Goal: Task Accomplishment & Management: Manage account settings

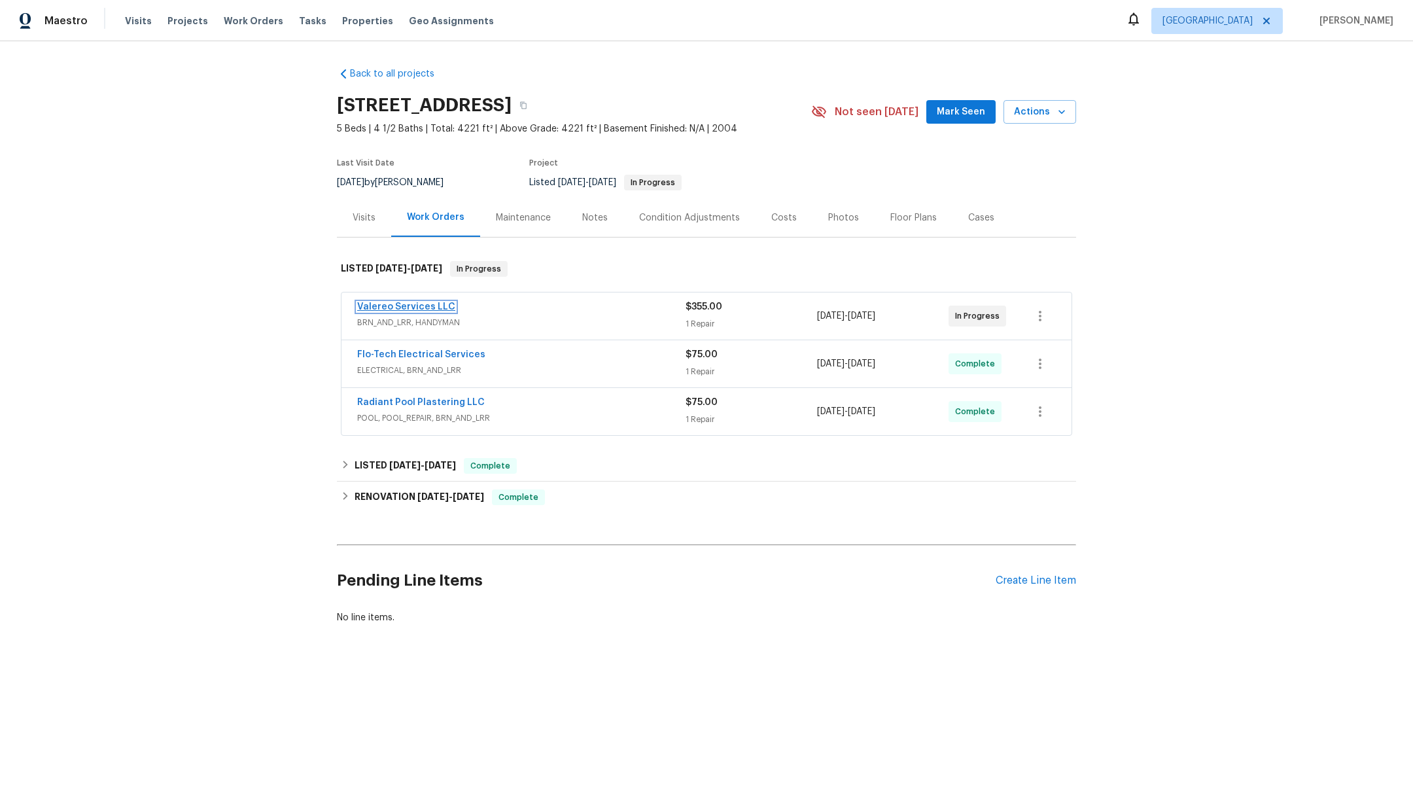
click at [371, 302] on link "Valereo Services LLC" at bounding box center [406, 306] width 98 height 9
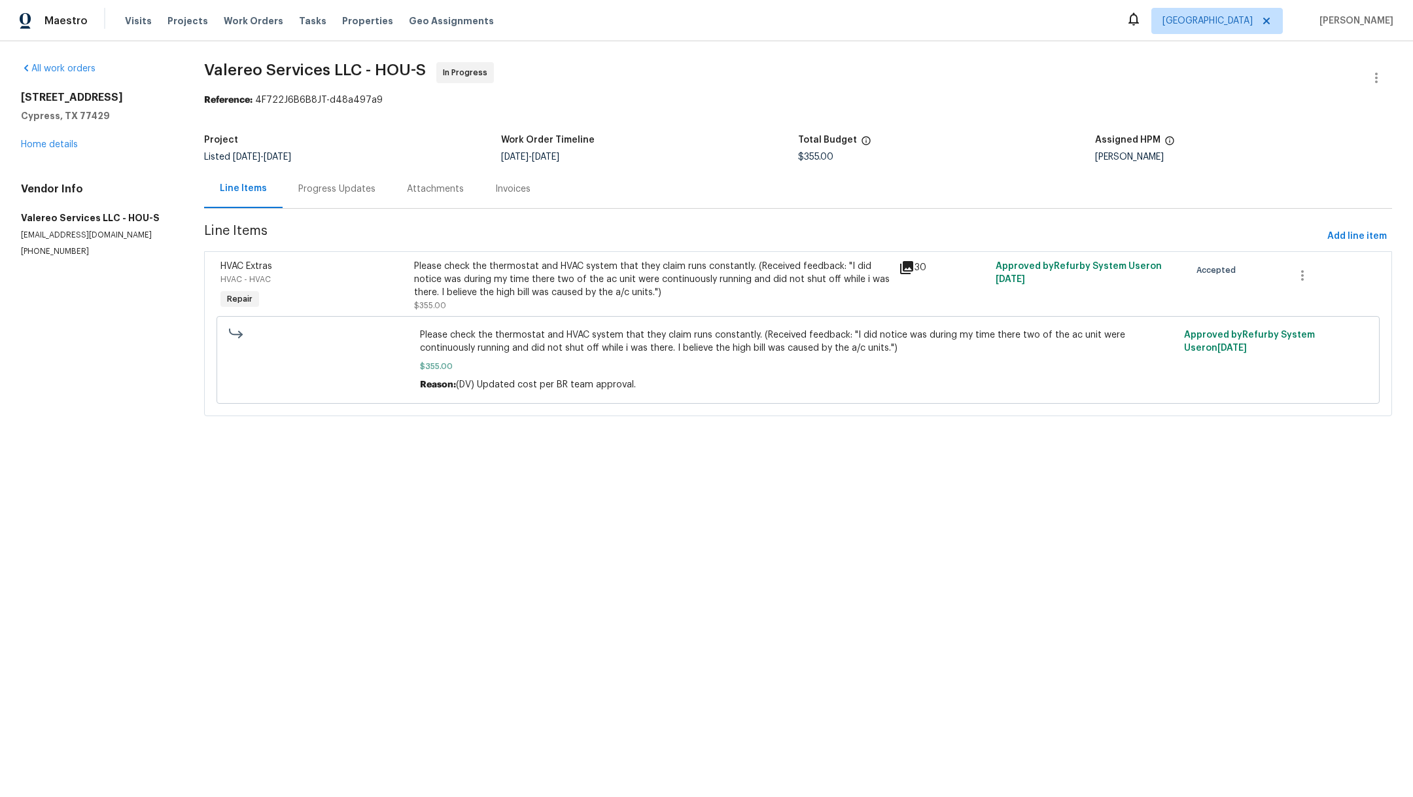
click at [531, 287] on div "Please check the thermostat and HVAC system that they claim runs constantly. (R…" at bounding box center [652, 279] width 477 height 39
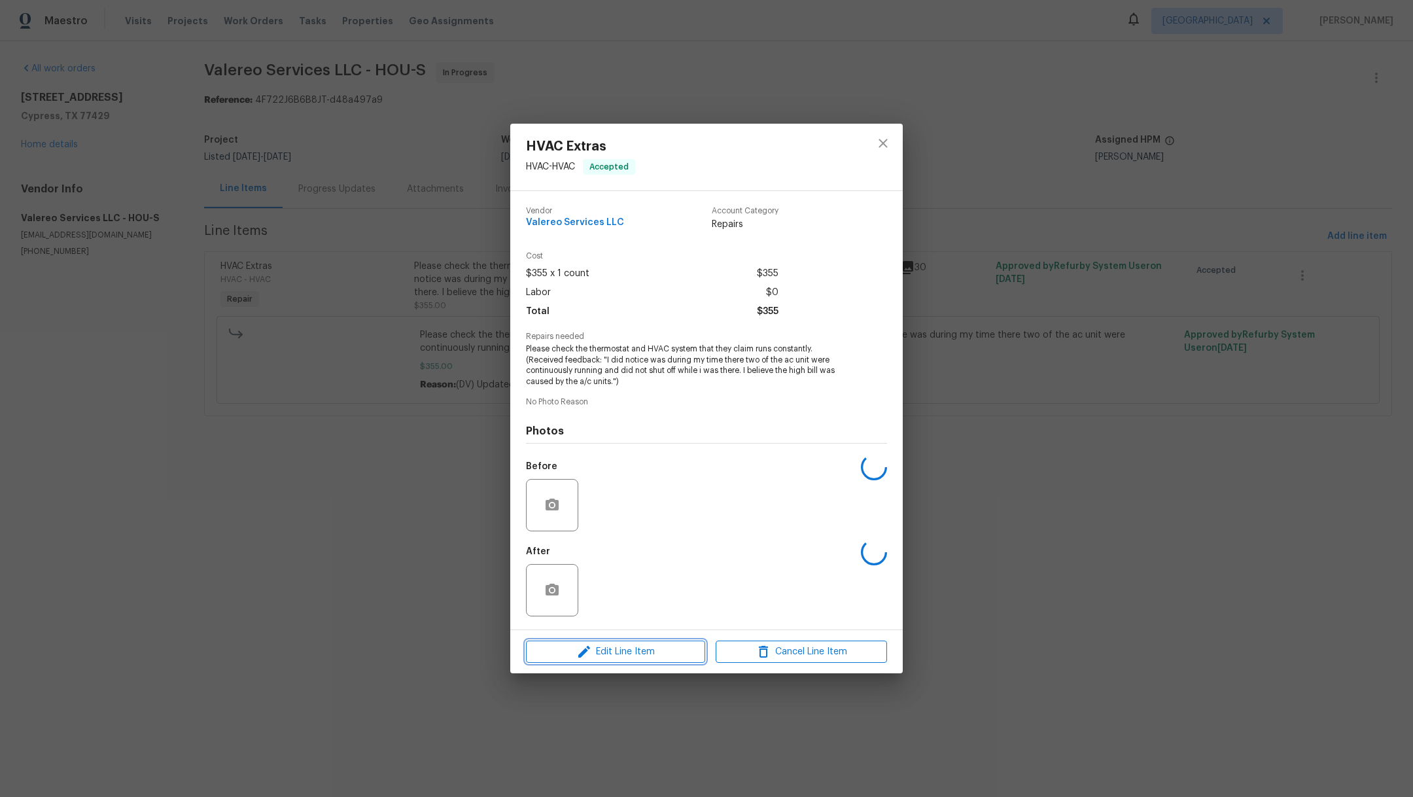
click at [603, 659] on span "Edit Line Item" at bounding box center [615, 652] width 171 height 16
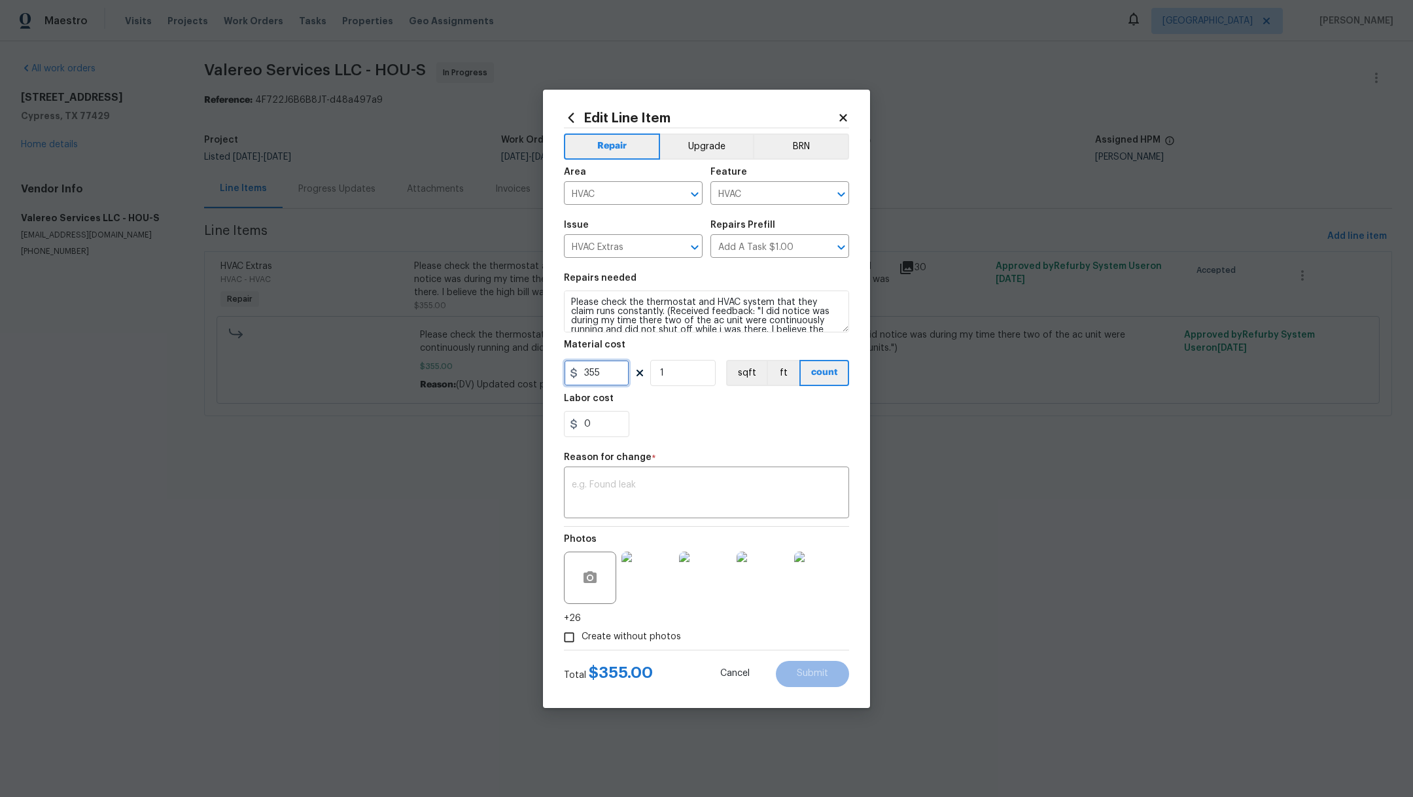
drag, startPoint x: 603, startPoint y: 369, endPoint x: 520, endPoint y: 365, distance: 83.8
click at [520, 367] on div "Edit Line Item Repair Upgrade BRN Area HVAC ​ Feature HVAC ​ Issue HVAC Extras …" at bounding box center [706, 398] width 1413 height 797
type input "595"
click at [655, 574] on img at bounding box center [648, 578] width 52 height 52
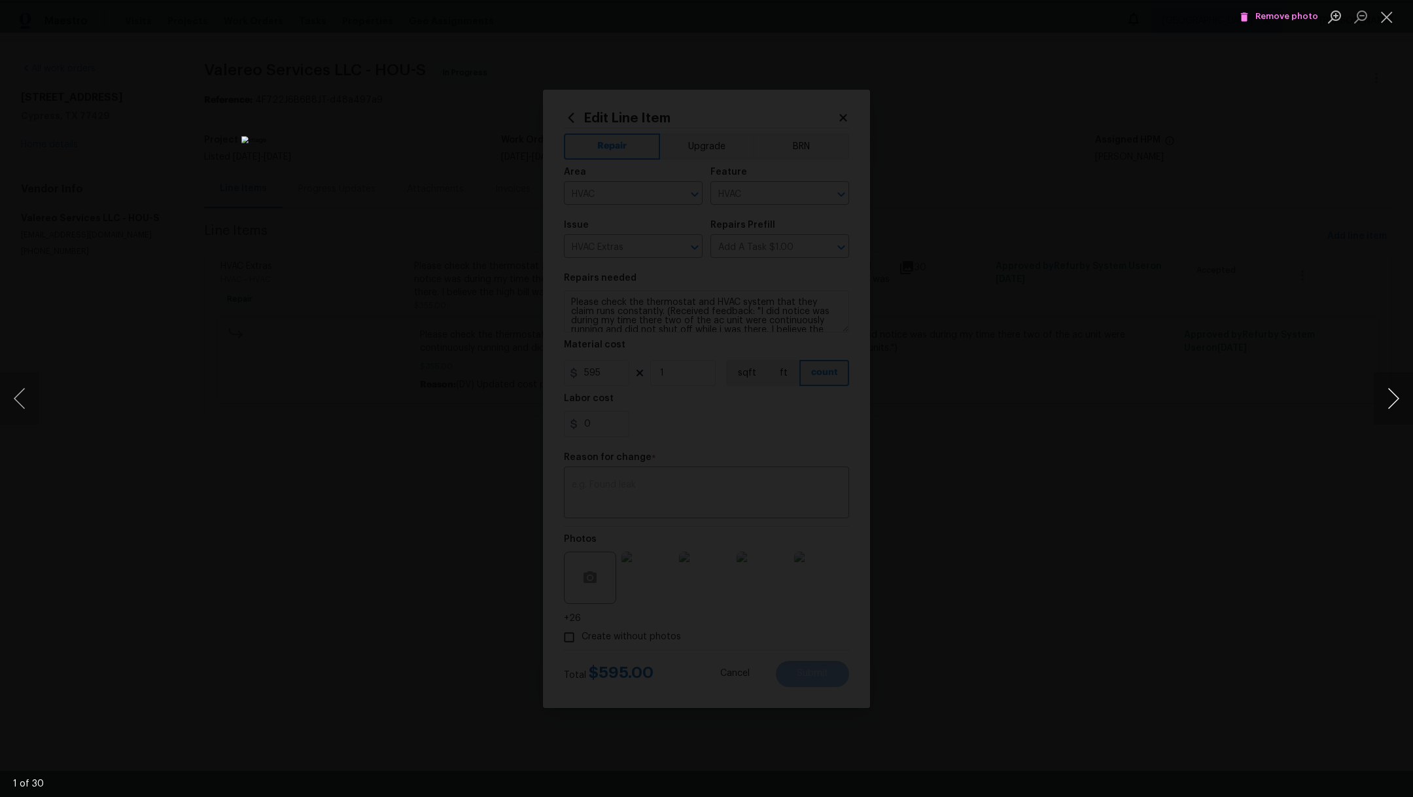
click at [1395, 404] on button "Next image" at bounding box center [1393, 398] width 39 height 52
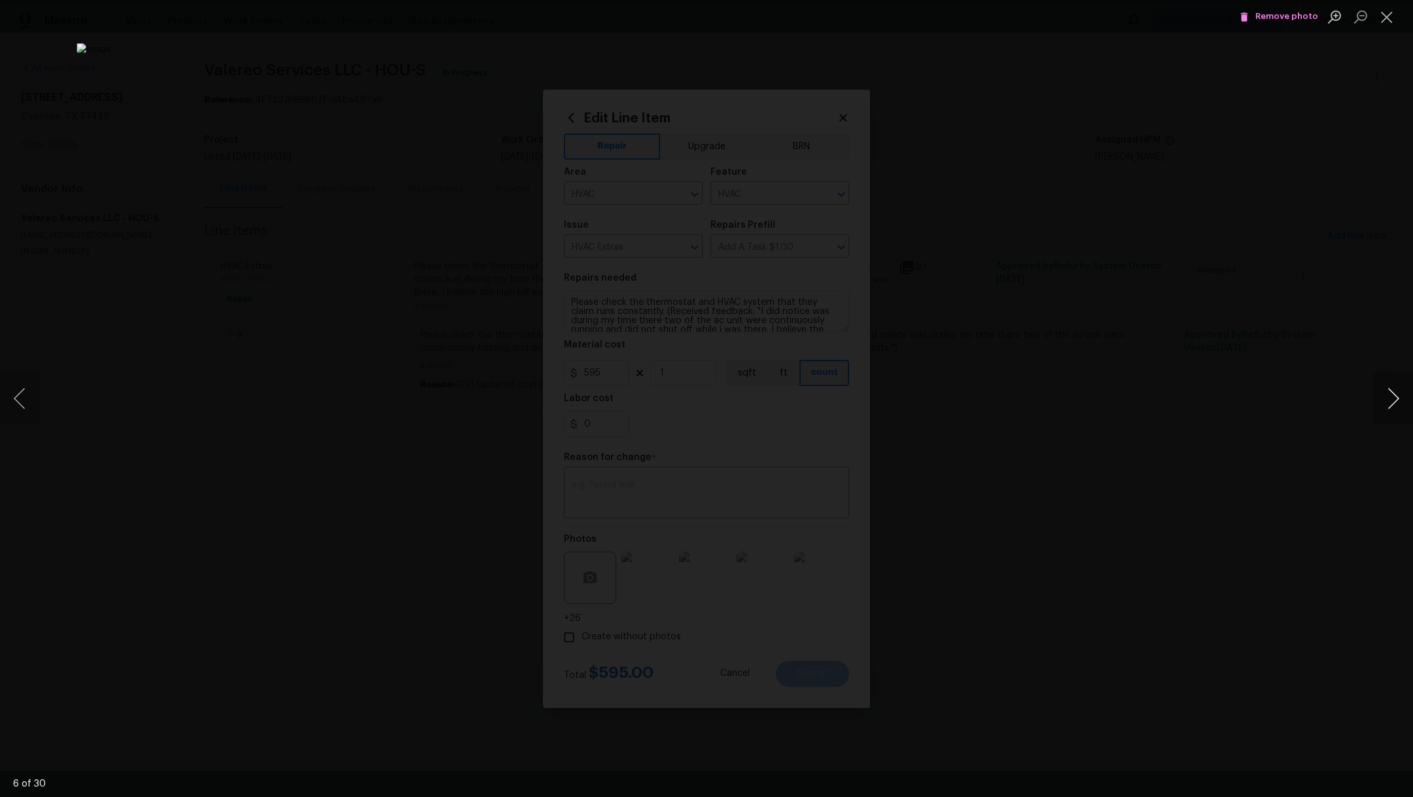
click at [1395, 404] on button "Next image" at bounding box center [1393, 398] width 39 height 52
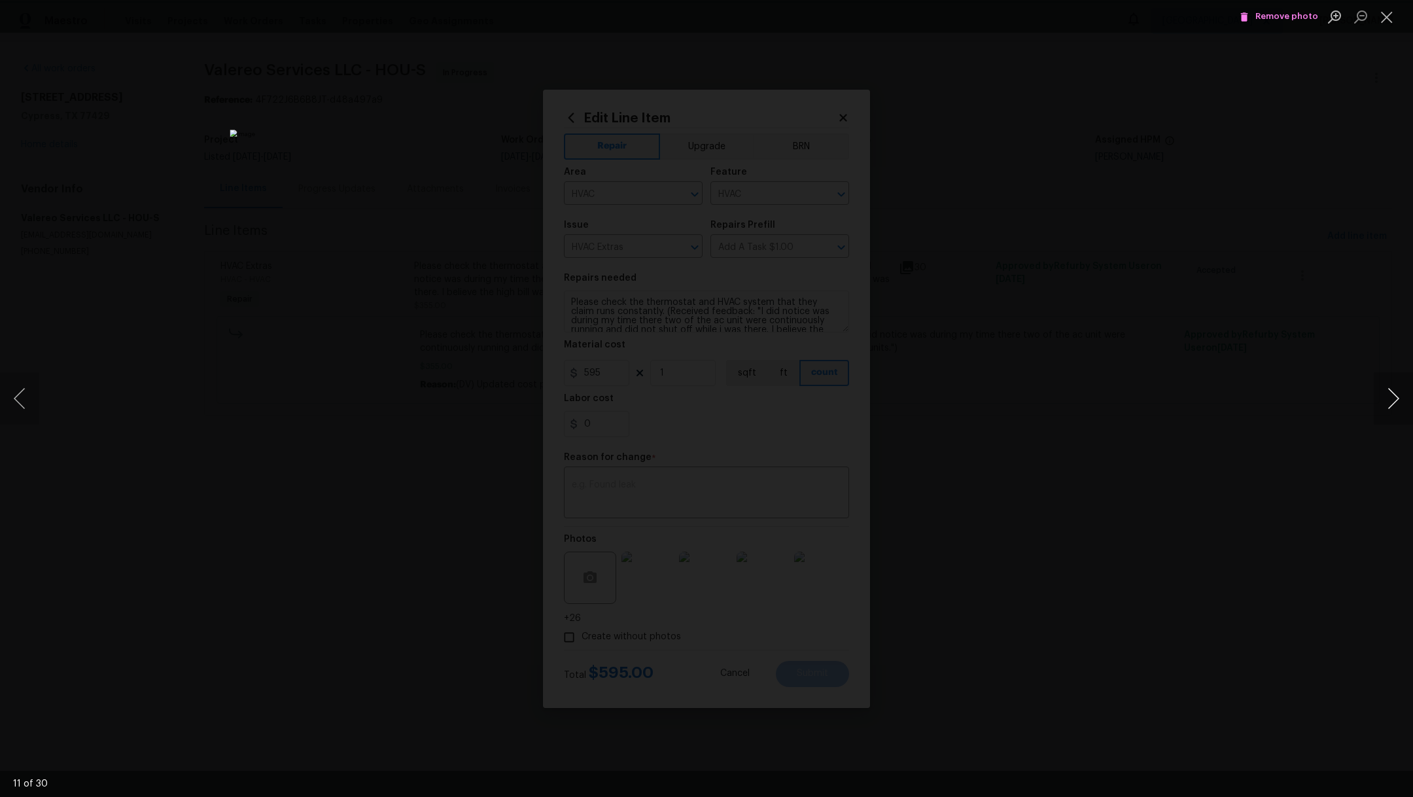
click at [1395, 404] on button "Next image" at bounding box center [1393, 398] width 39 height 52
click at [23, 405] on button "Previous image" at bounding box center [19, 398] width 39 height 52
click at [1394, 397] on button "Next image" at bounding box center [1393, 398] width 39 height 52
click at [1395, 397] on button "Next image" at bounding box center [1393, 398] width 39 height 52
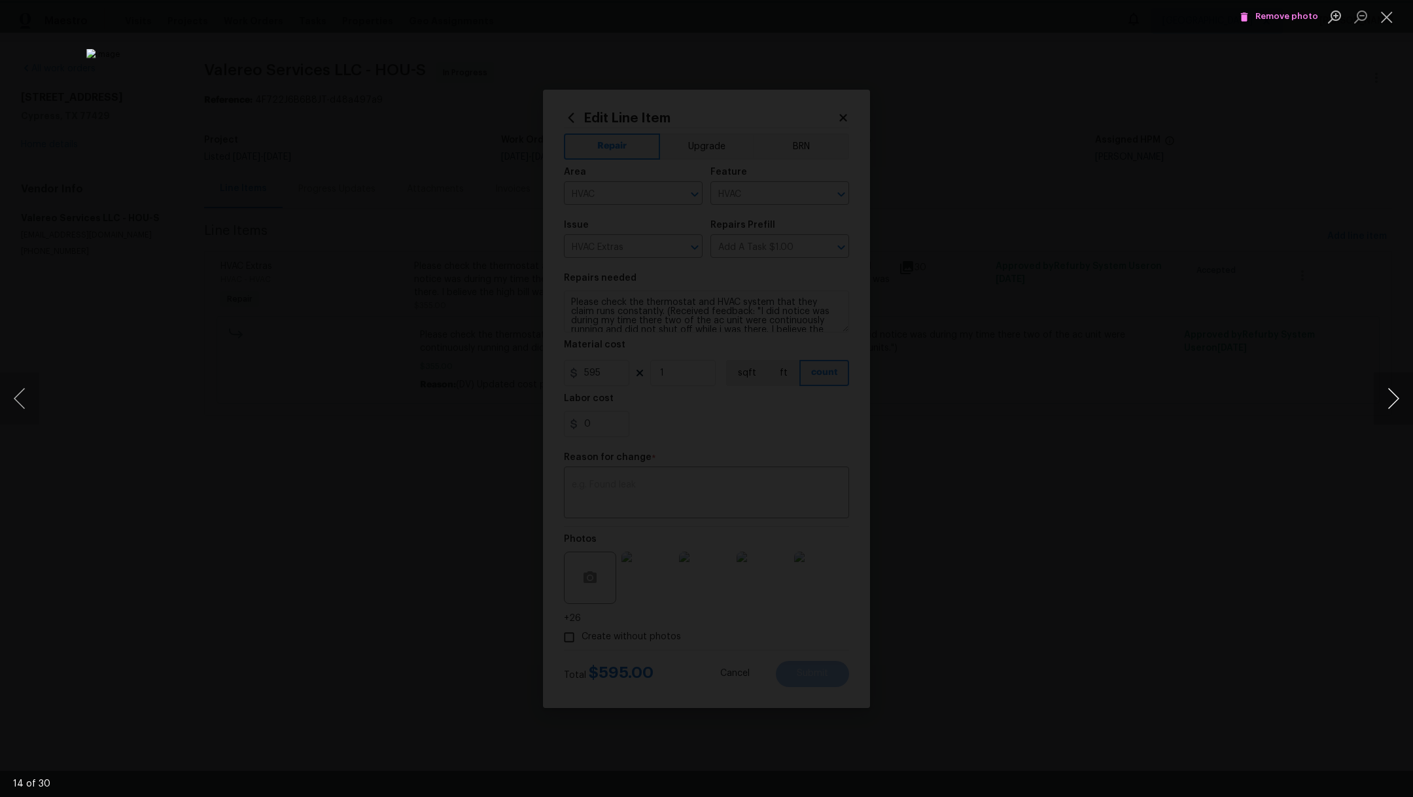
click at [1395, 397] on button "Next image" at bounding box center [1393, 398] width 39 height 52
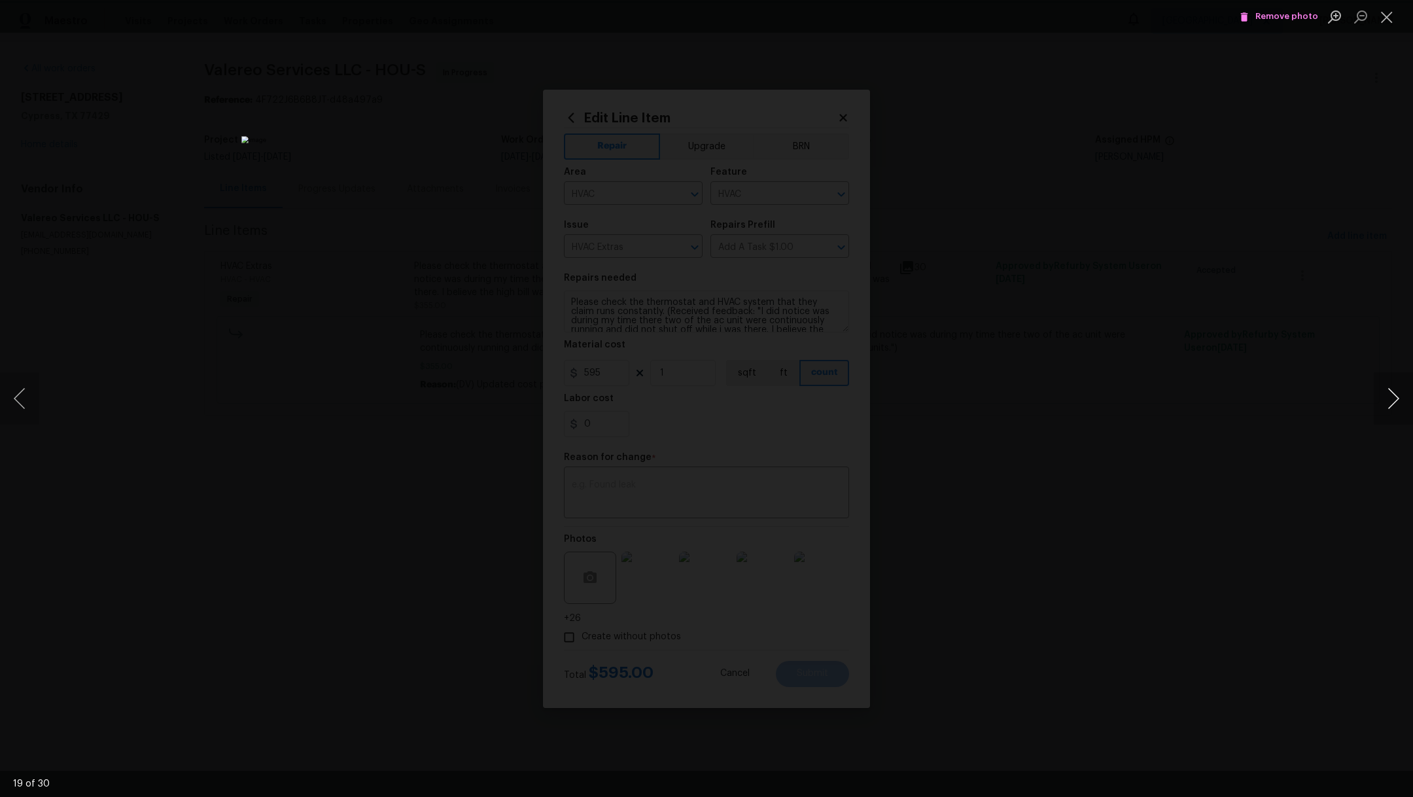
click at [1395, 397] on button "Next image" at bounding box center [1393, 398] width 39 height 52
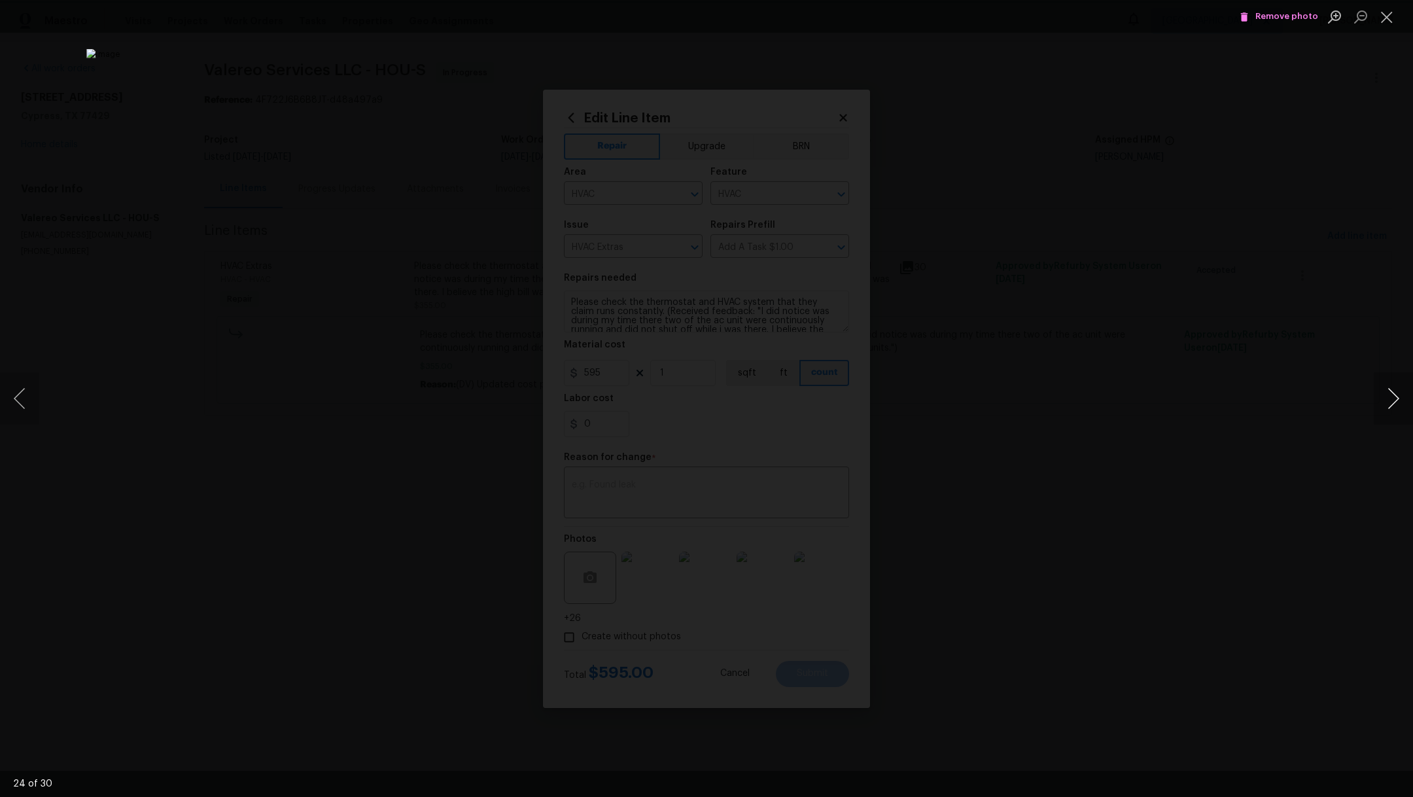
click at [1395, 397] on button "Next image" at bounding box center [1393, 398] width 39 height 52
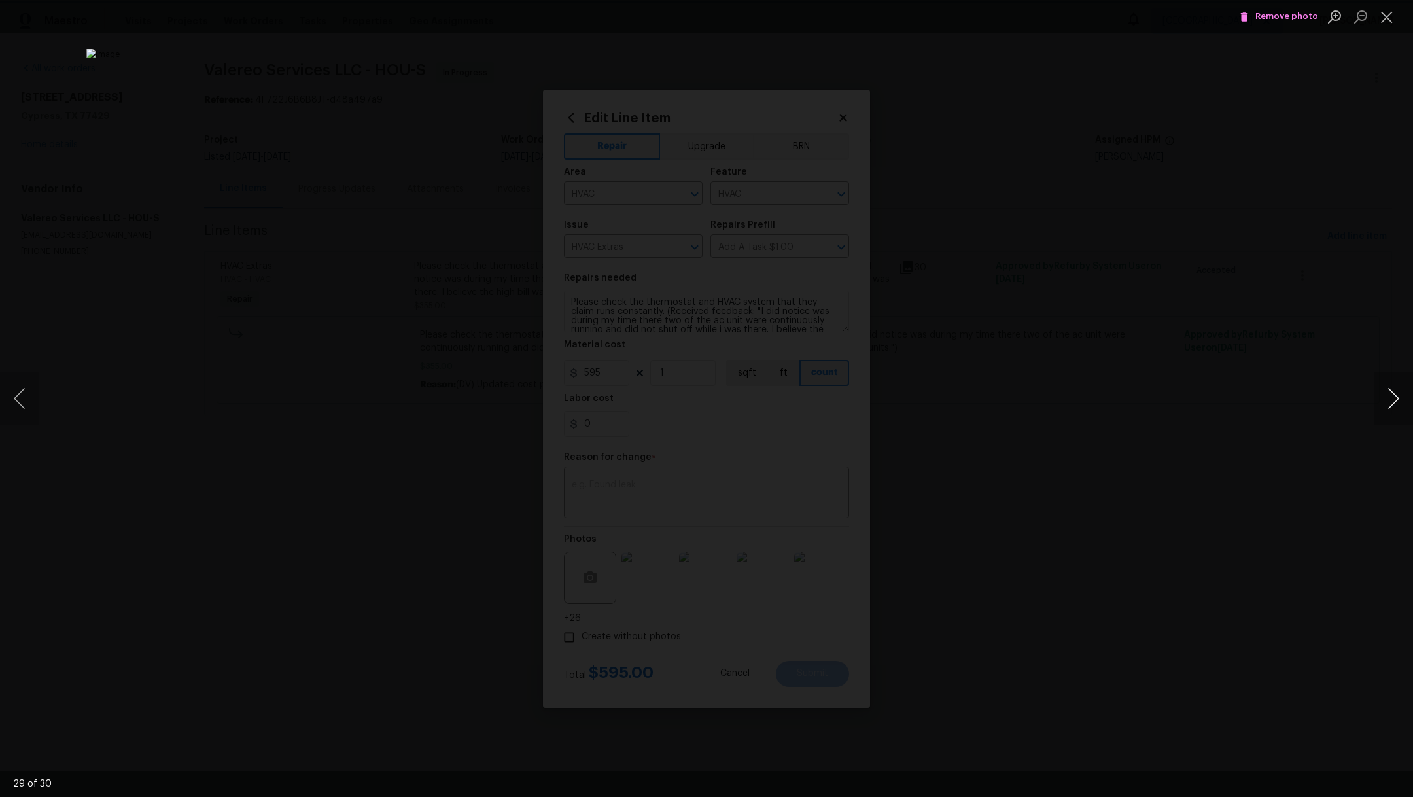
click at [1395, 397] on button "Next image" at bounding box center [1393, 398] width 39 height 52
click at [1388, 14] on button "Close lightbox" at bounding box center [1387, 16] width 26 height 23
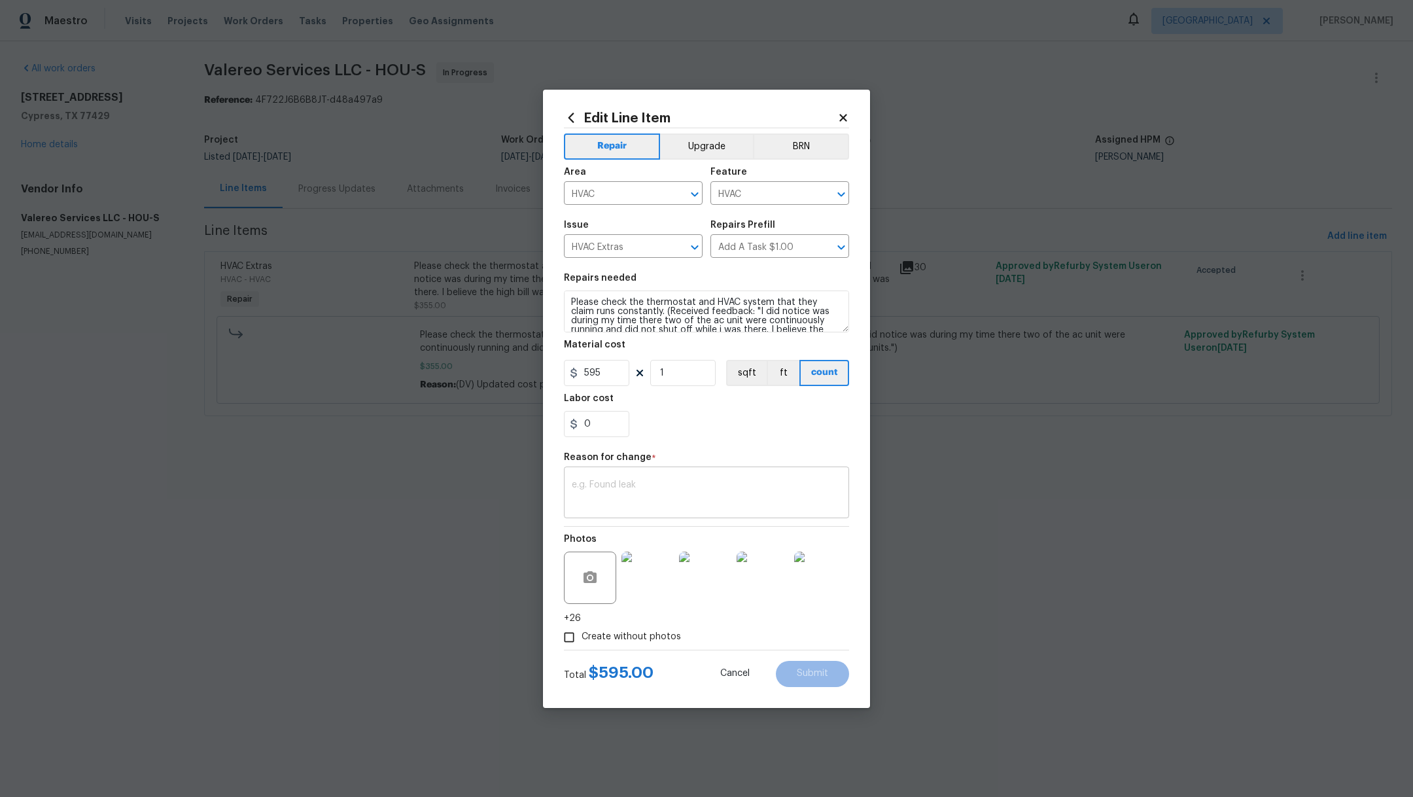
click at [630, 489] on textarea at bounding box center [707, 493] width 270 height 27
type textarea "Final"
click at [813, 673] on span "Submit" at bounding box center [812, 674] width 31 height 10
type input "355"
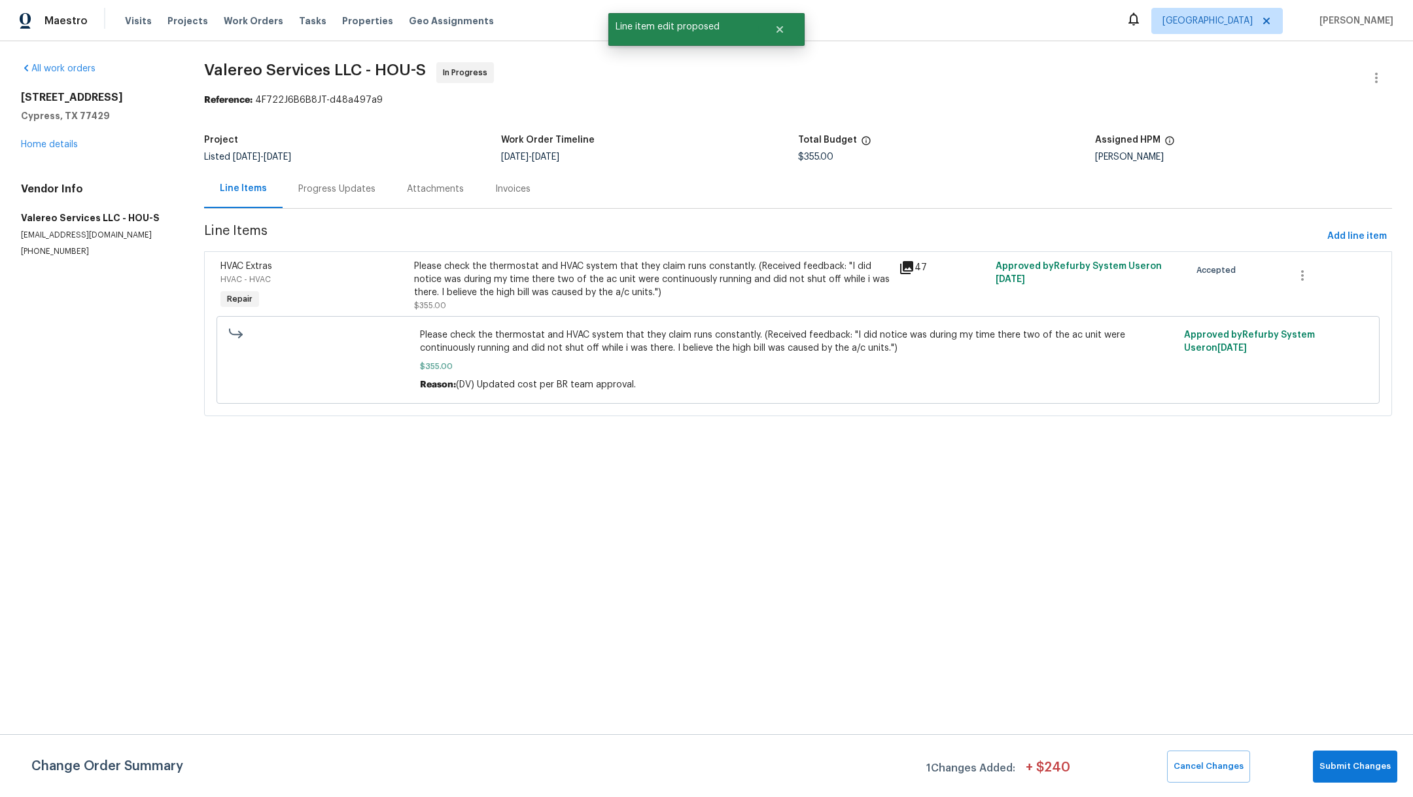
click at [331, 193] on div "Progress Updates" at bounding box center [336, 189] width 77 height 13
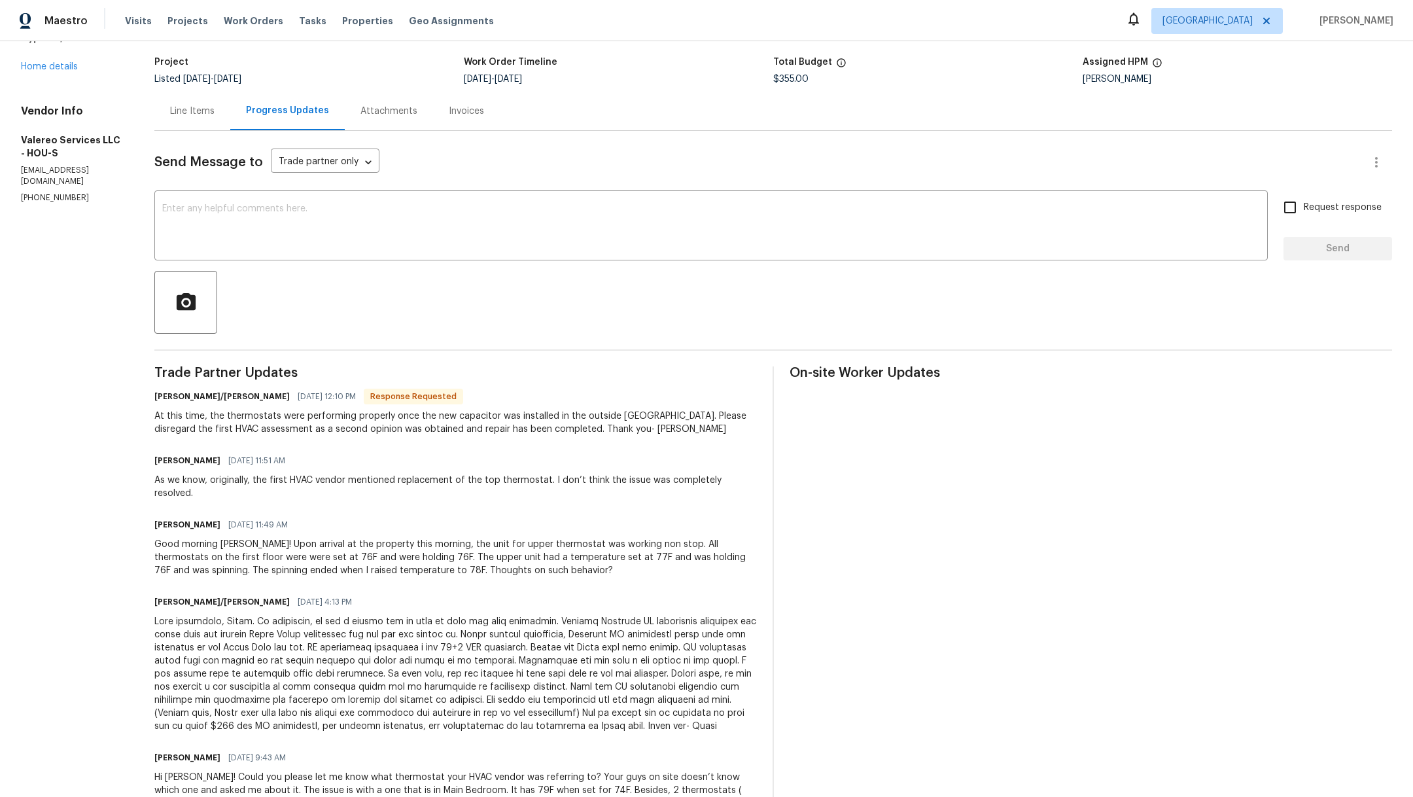
scroll to position [77, 0]
click at [170, 117] on div "Line Items" at bounding box center [192, 112] width 44 height 13
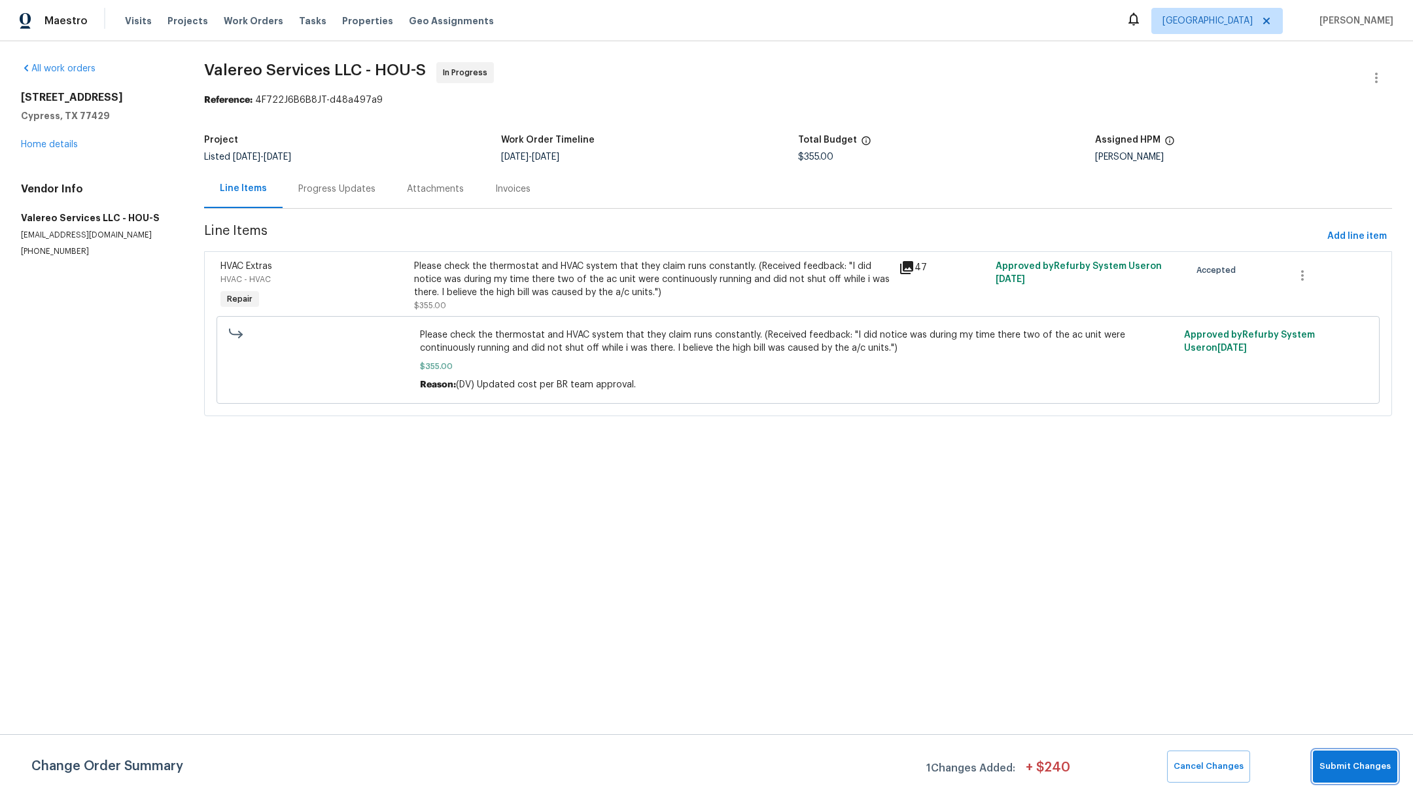
click at [1361, 773] on button "Submit Changes" at bounding box center [1355, 766] width 84 height 32
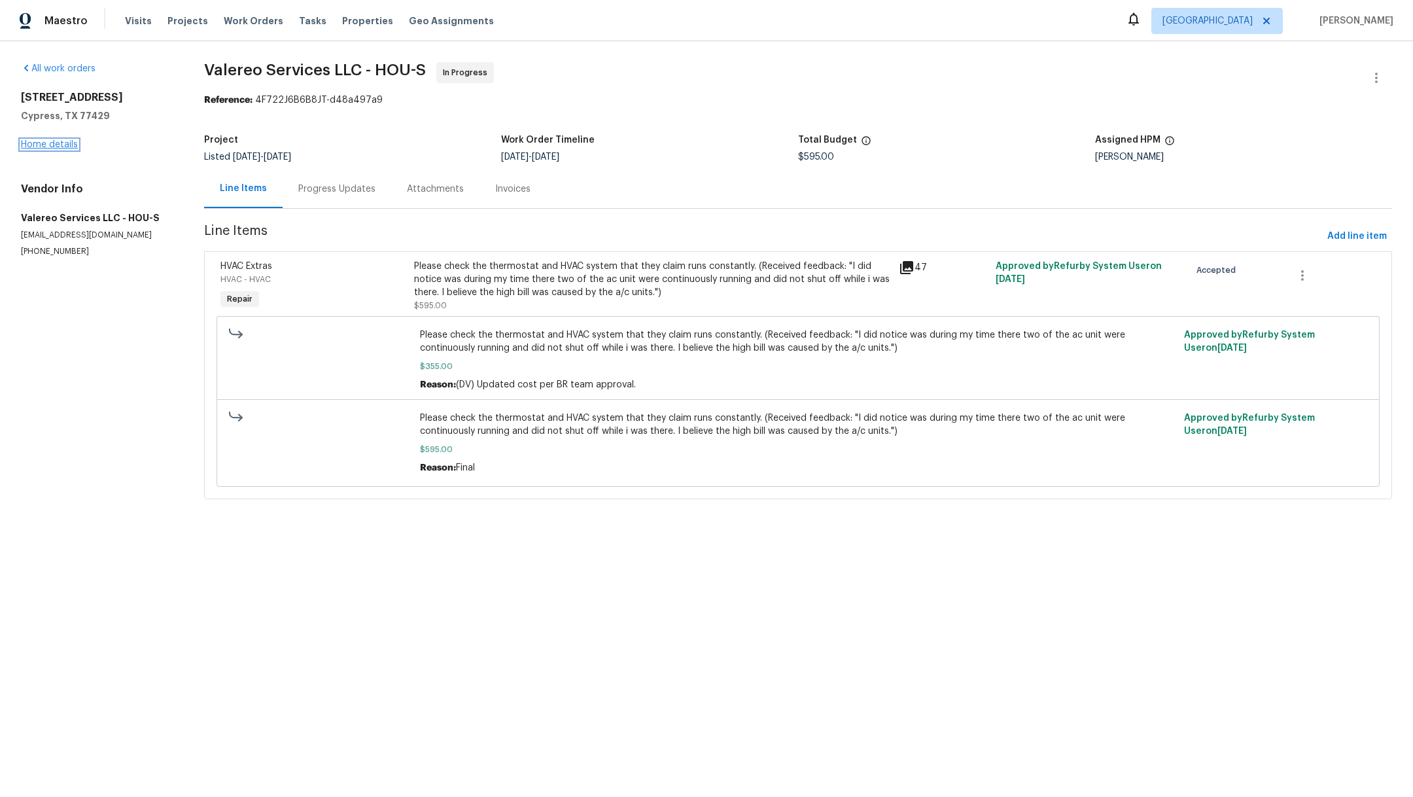
click at [59, 142] on link "Home details" at bounding box center [49, 144] width 57 height 9
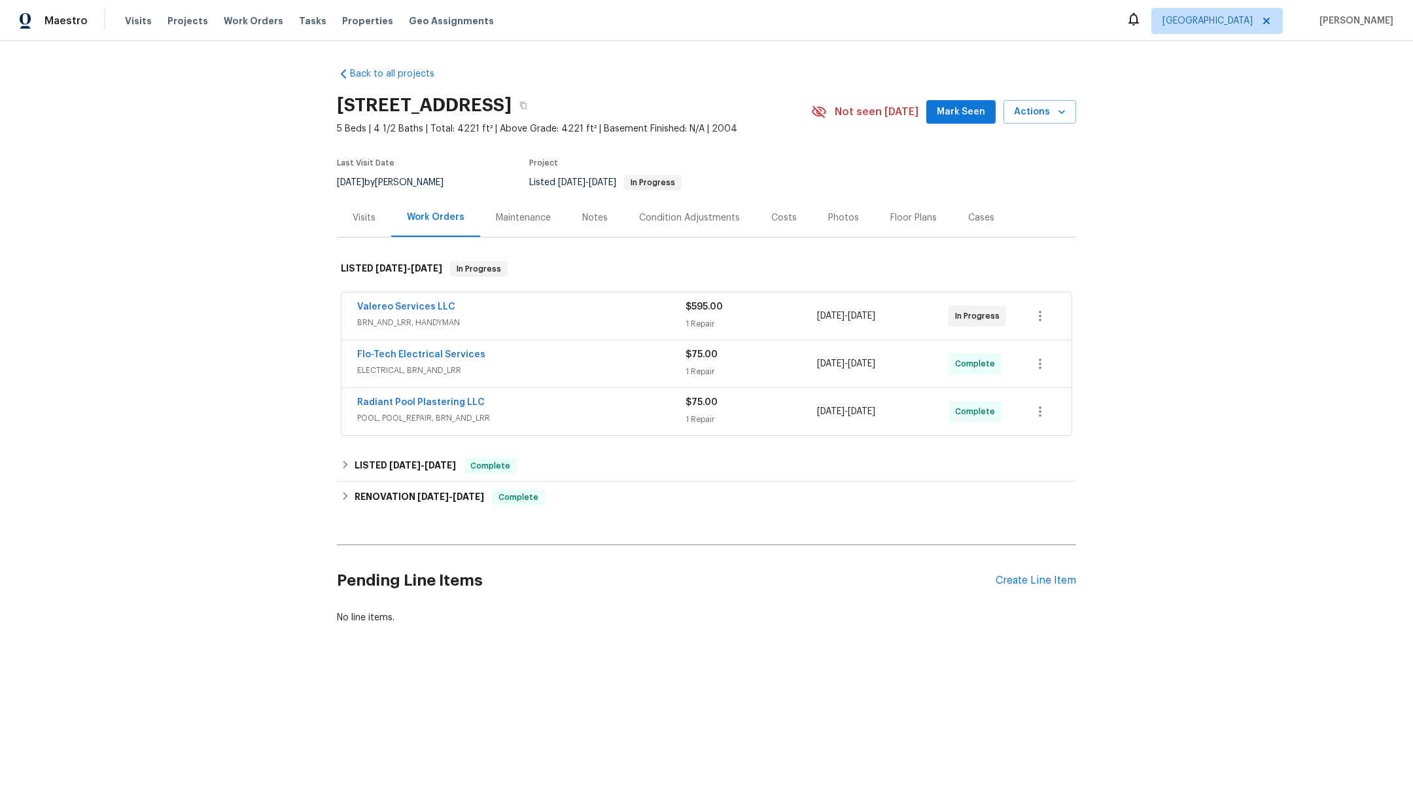
click at [961, 113] on span "Mark Seen" at bounding box center [961, 112] width 48 height 16
click at [357, 24] on span "Properties" at bounding box center [367, 20] width 51 height 13
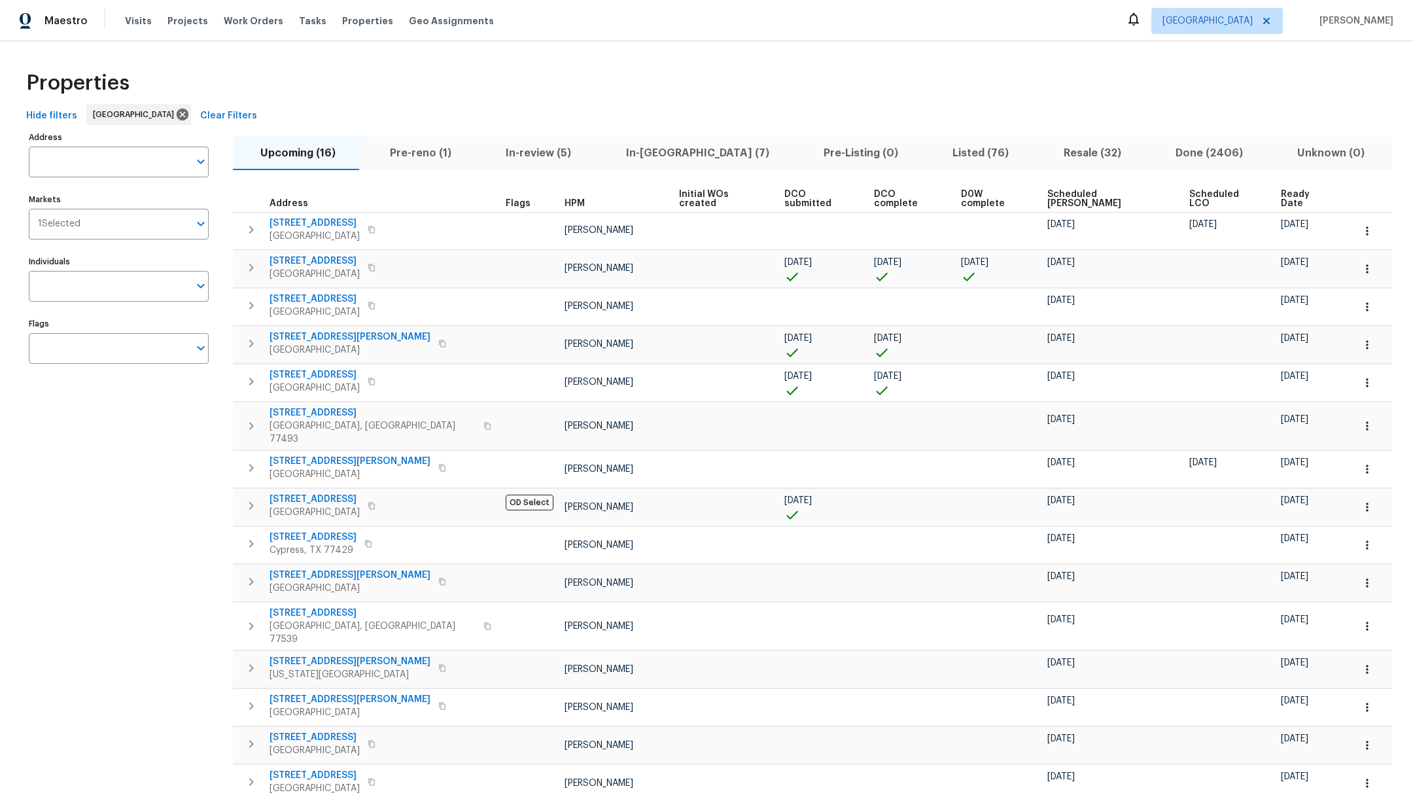
click at [431, 151] on span "Pre-reno (1)" at bounding box center [420, 153] width 100 height 18
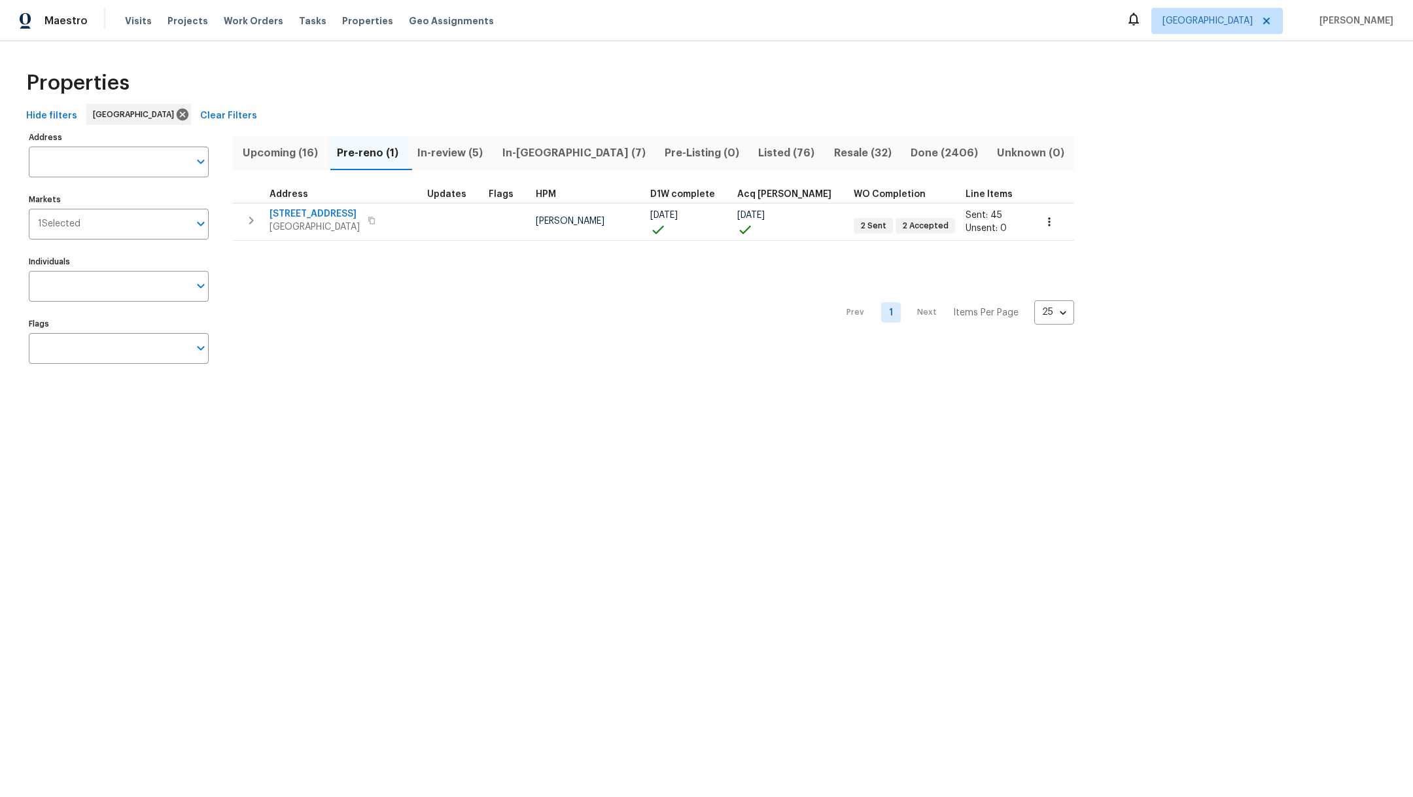
click at [483, 156] on span "In-review (5)" at bounding box center [450, 153] width 69 height 18
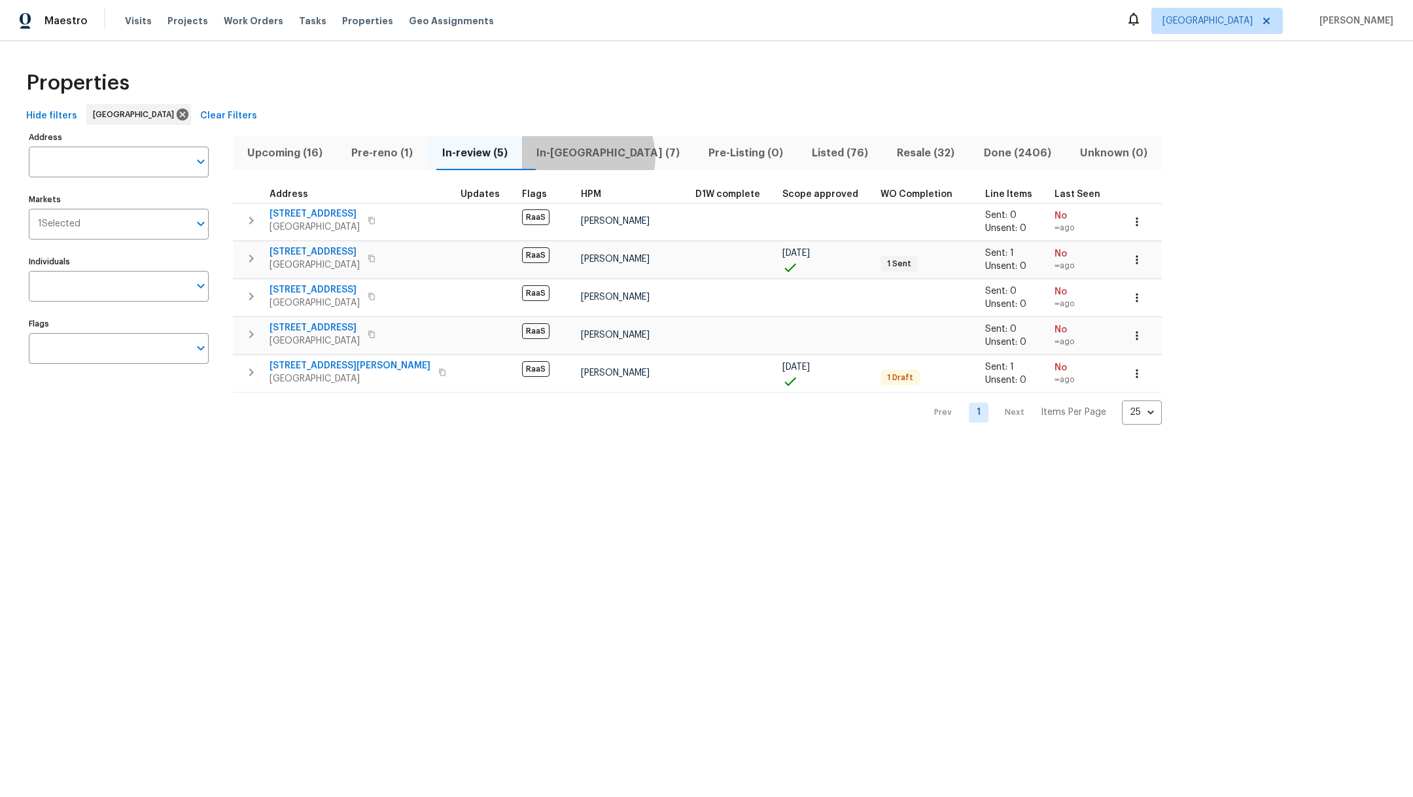
click at [601, 156] on span "In-[GEOGRAPHIC_DATA] (7)" at bounding box center [608, 153] width 156 height 18
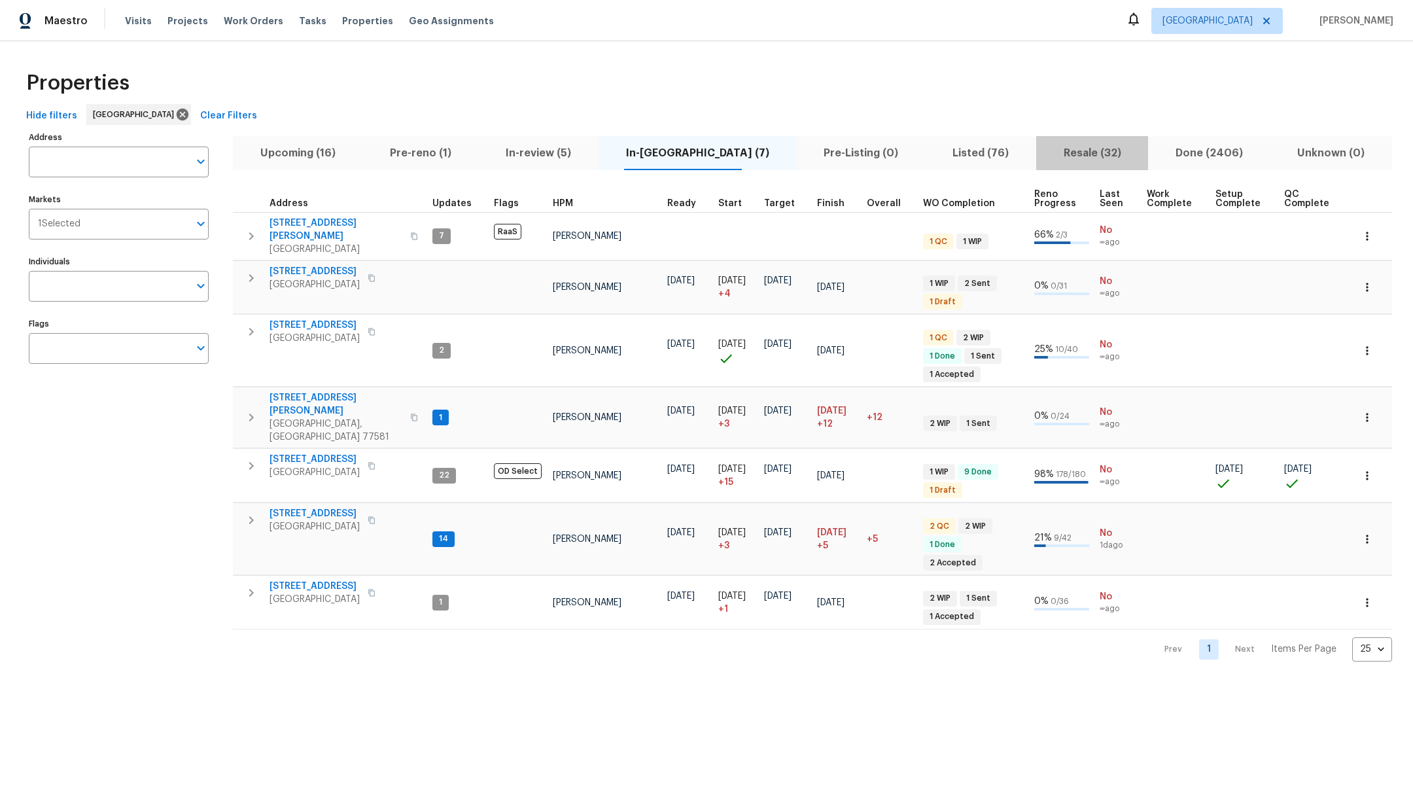
click at [1048, 158] on span "Resale (32)" at bounding box center [1092, 153] width 96 height 18
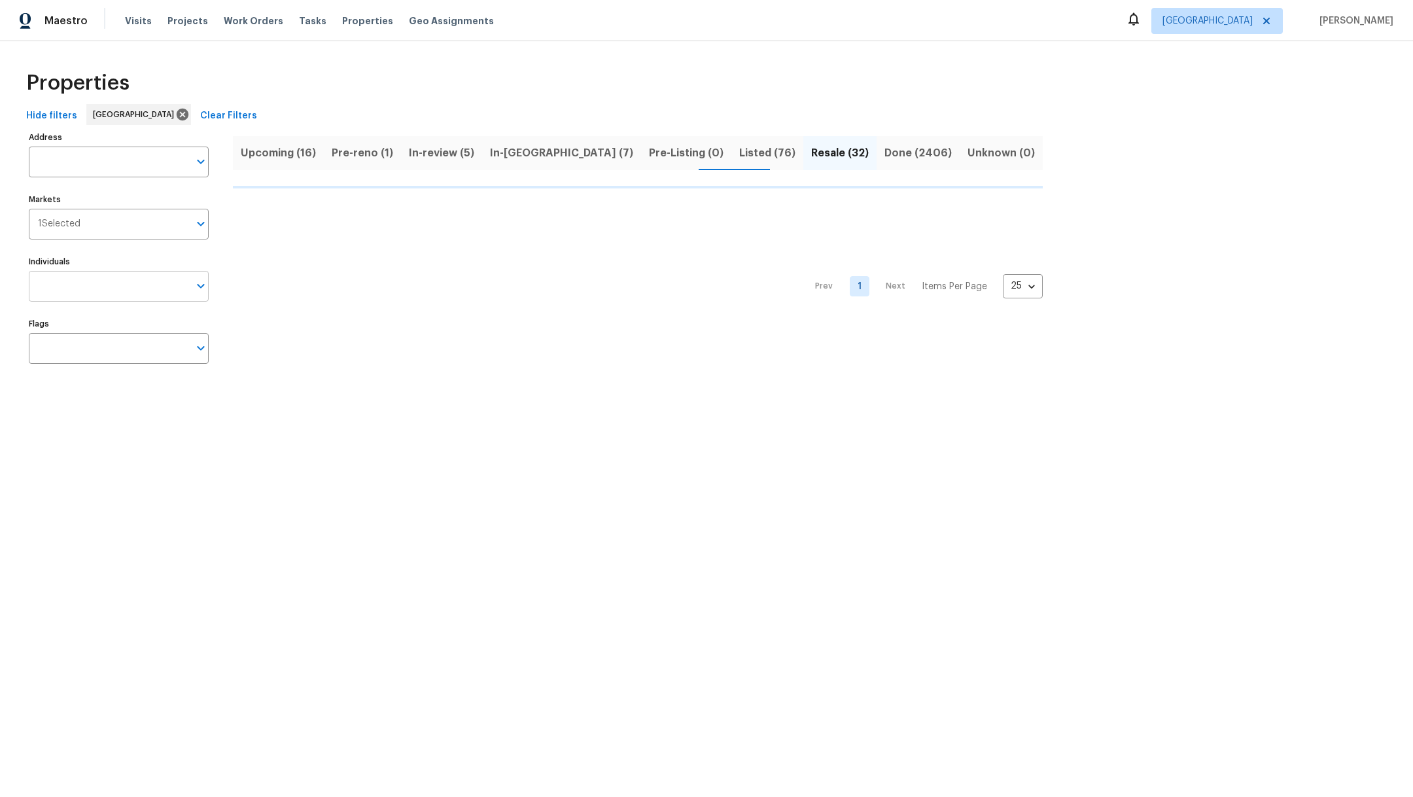
click at [77, 290] on input "Individuals" at bounding box center [109, 286] width 160 height 31
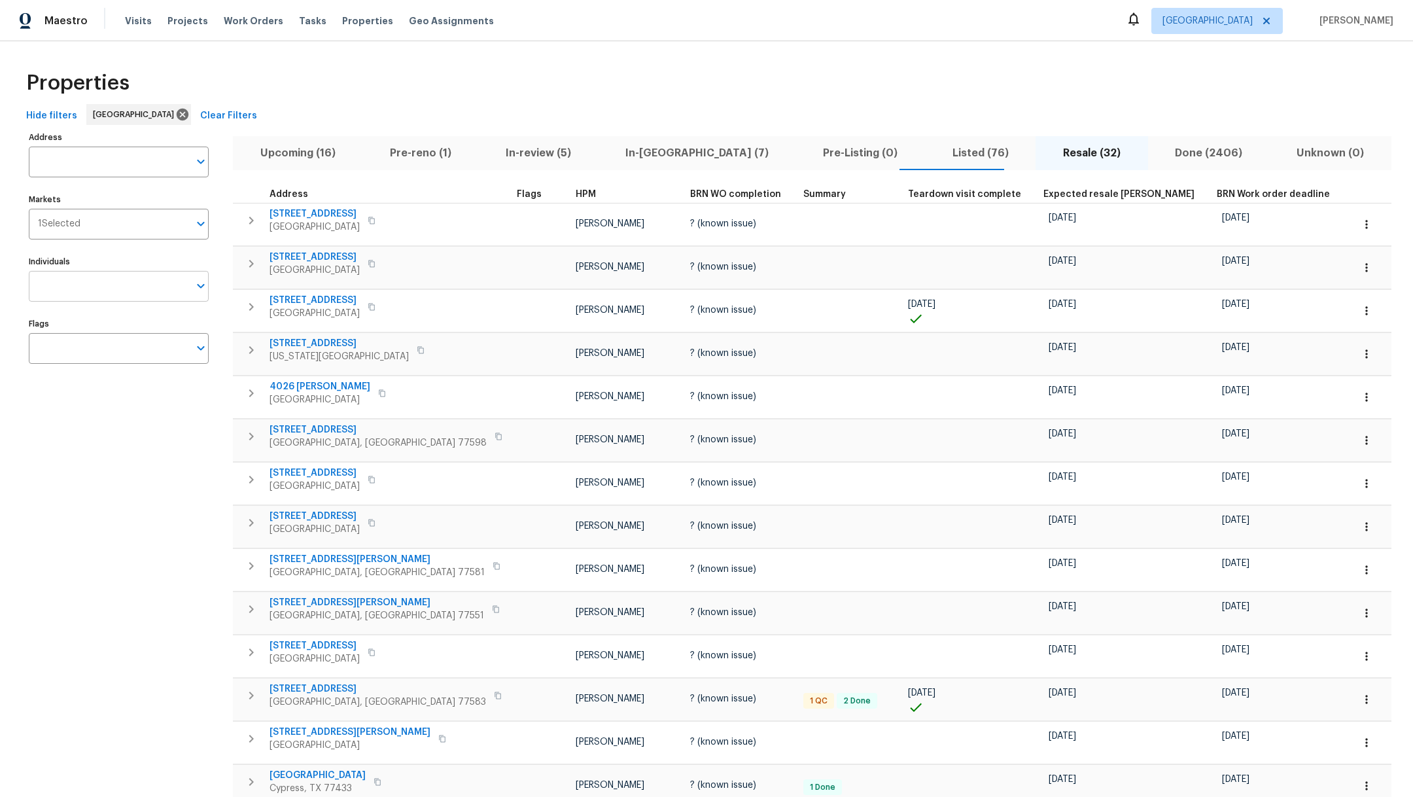
click at [73, 287] on input "Individuals" at bounding box center [109, 286] width 160 height 31
type input "[PERSON_NAME]"
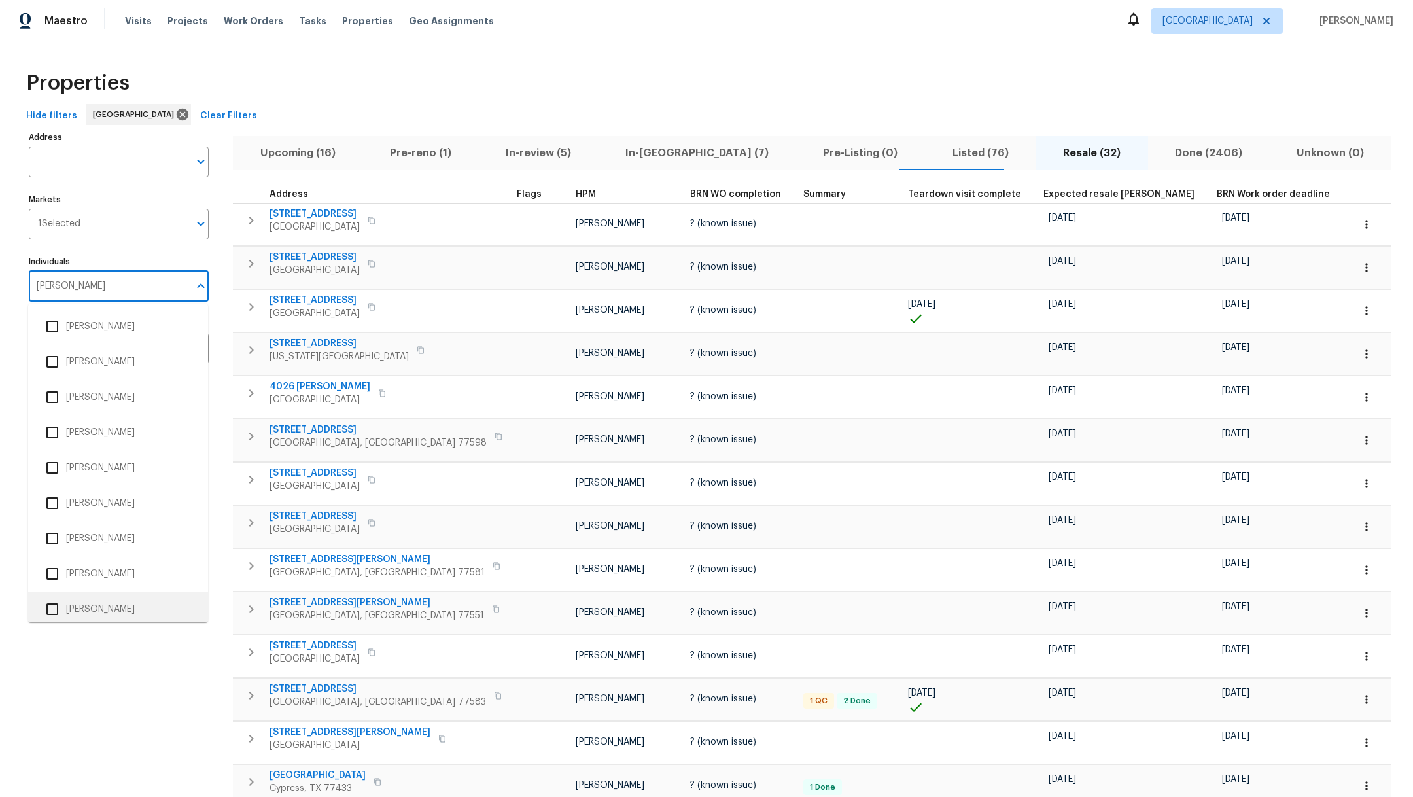
click at [55, 608] on input "checkbox" at bounding box center [52, 608] width 27 height 27
